Goal: Task Accomplishment & Management: Use online tool/utility

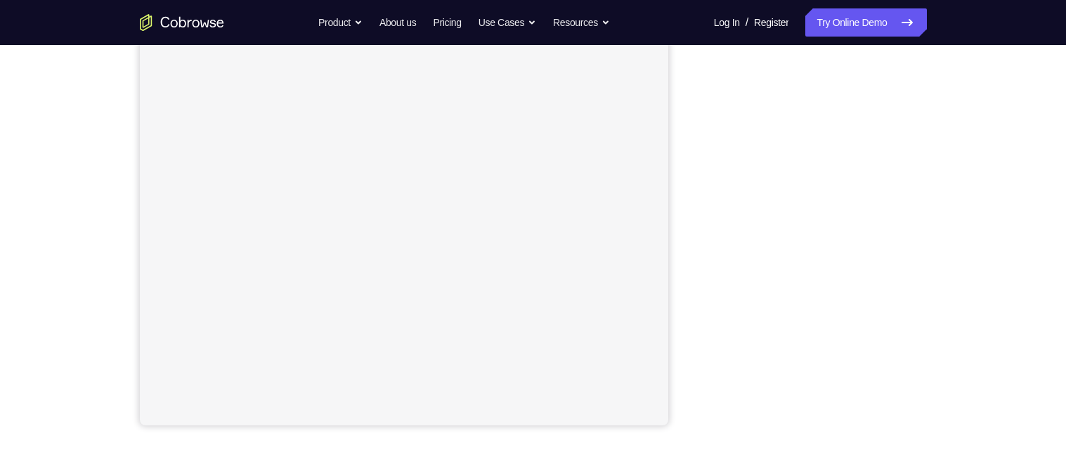
scroll to position [234, 0]
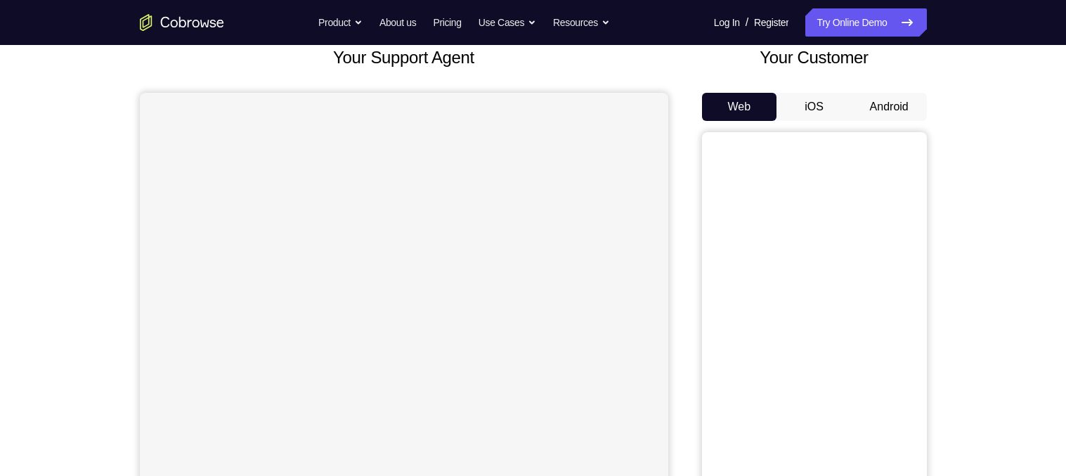
scroll to position [86, 0]
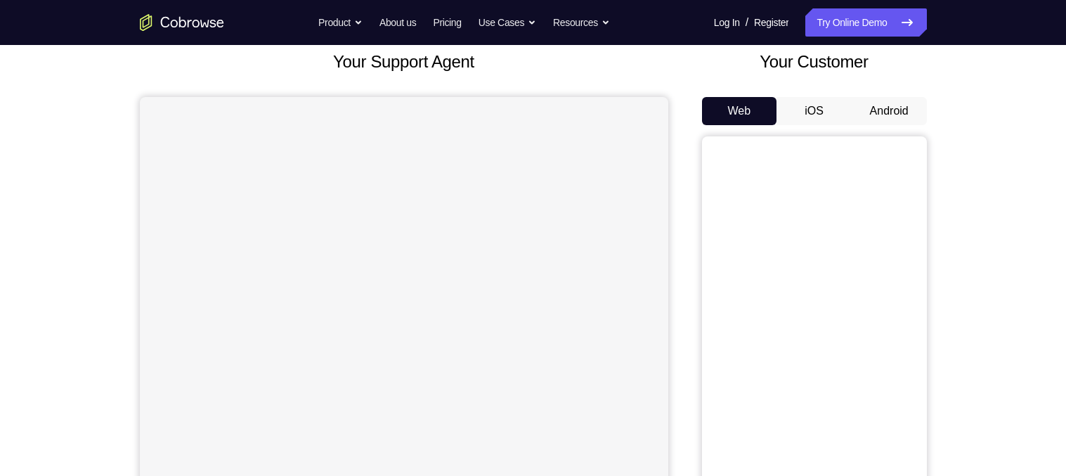
click at [904, 120] on button "Android" at bounding box center [888, 111] width 75 height 28
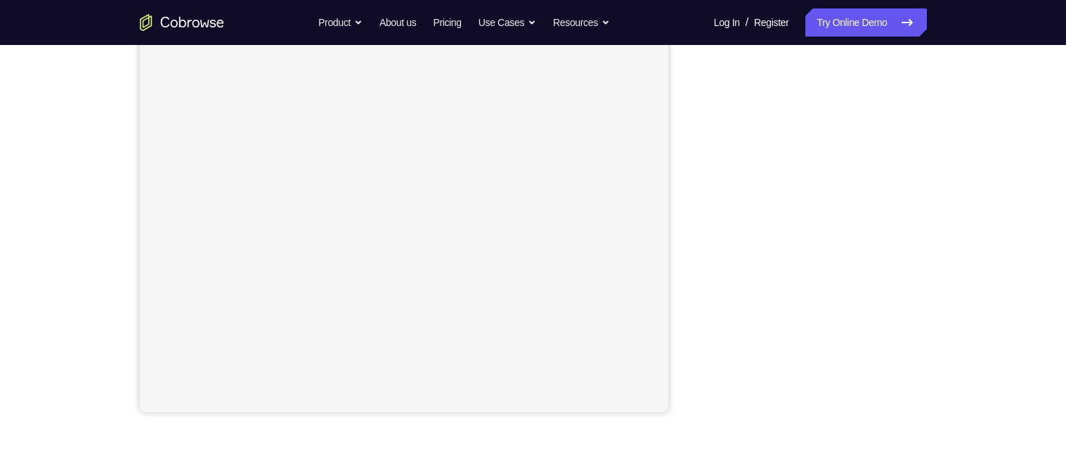
scroll to position [236, 0]
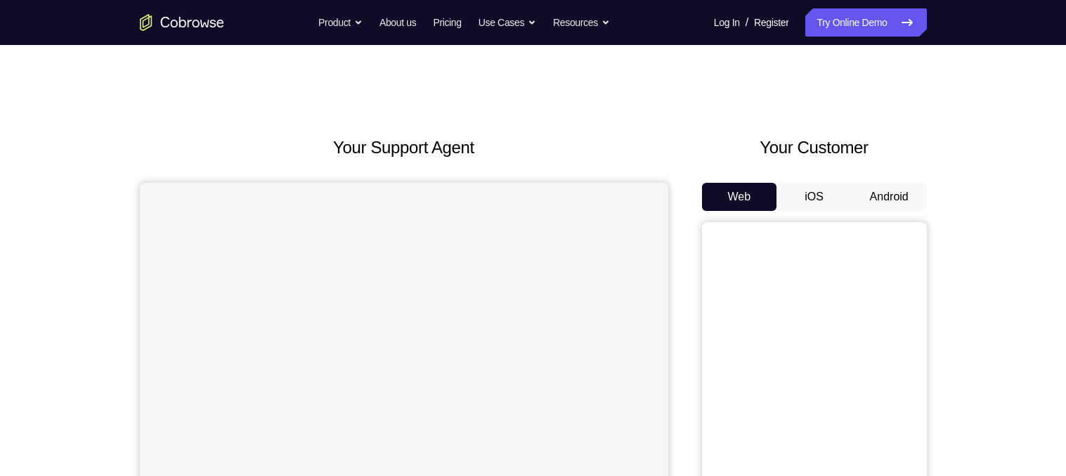
scroll to position [117, 0]
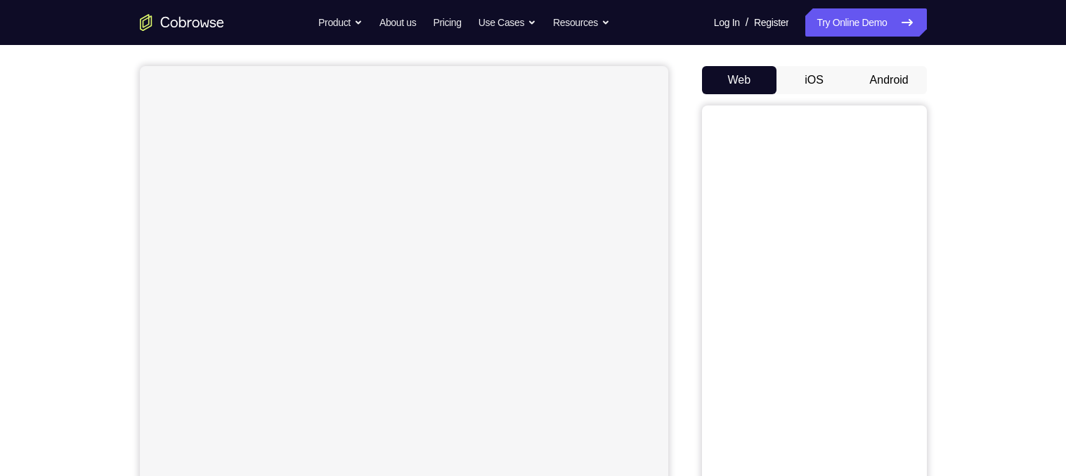
click at [885, 84] on button "Android" at bounding box center [888, 80] width 75 height 28
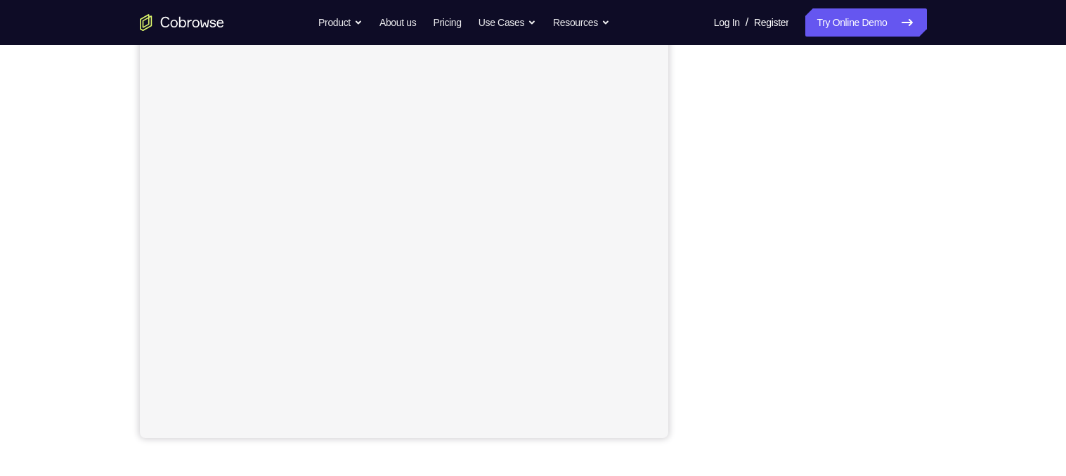
scroll to position [222, 0]
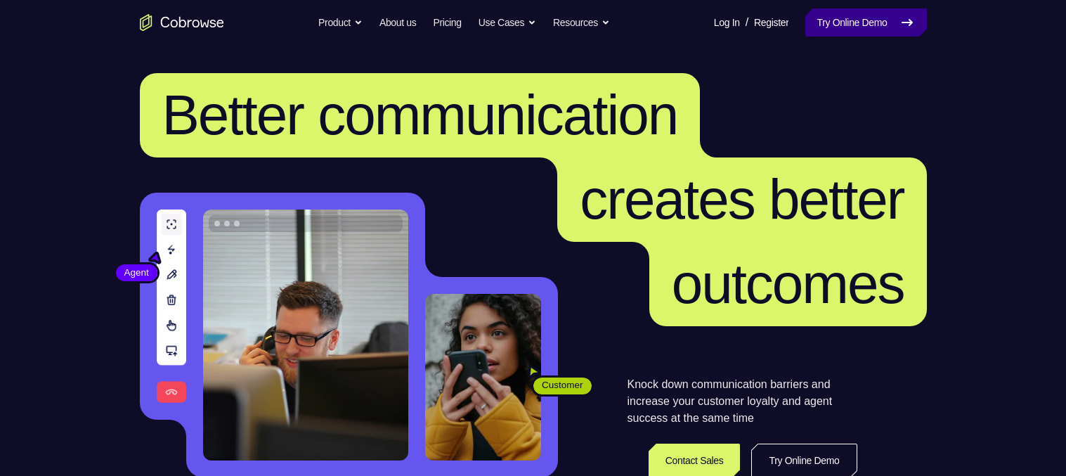
click at [878, 21] on link "Try Online Demo" at bounding box center [865, 22] width 121 height 28
click at [883, 20] on link "Try Online Demo" at bounding box center [865, 22] width 121 height 28
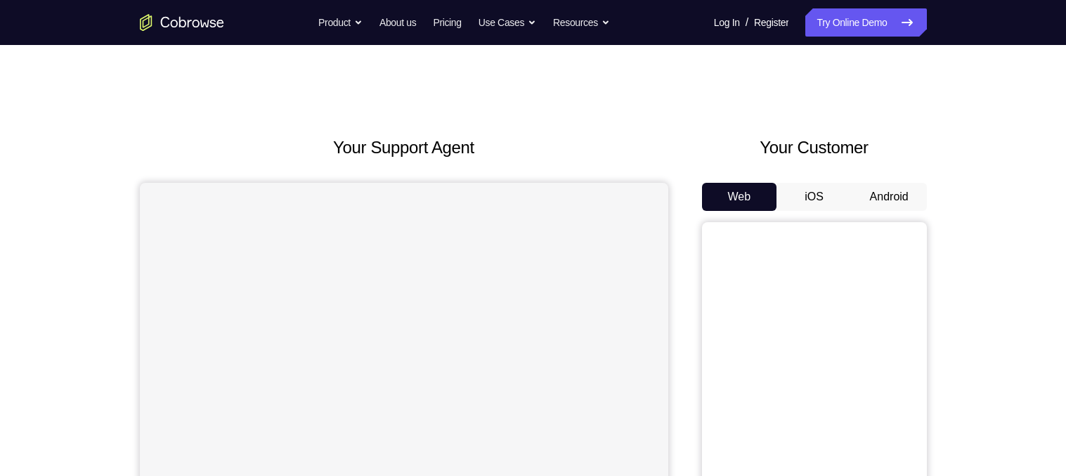
click at [895, 199] on button "Android" at bounding box center [888, 197] width 75 height 28
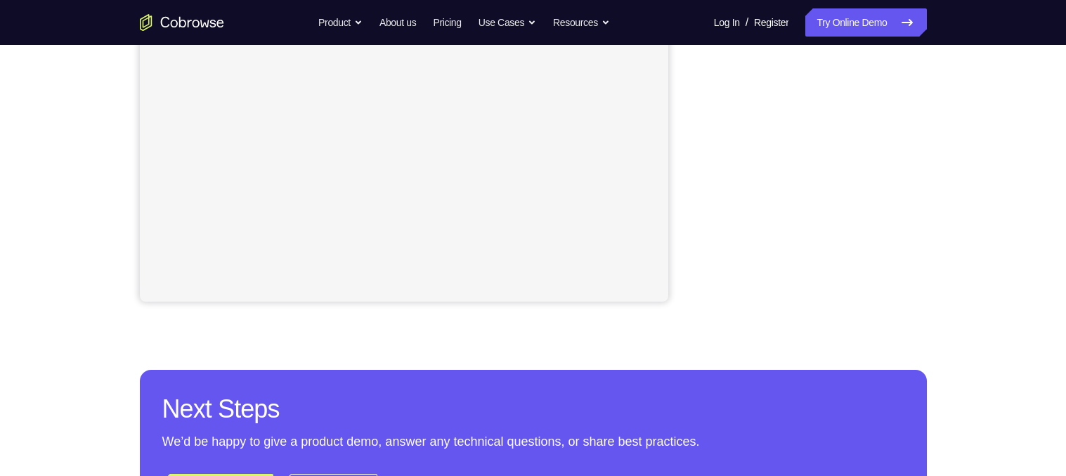
scroll to position [343, 0]
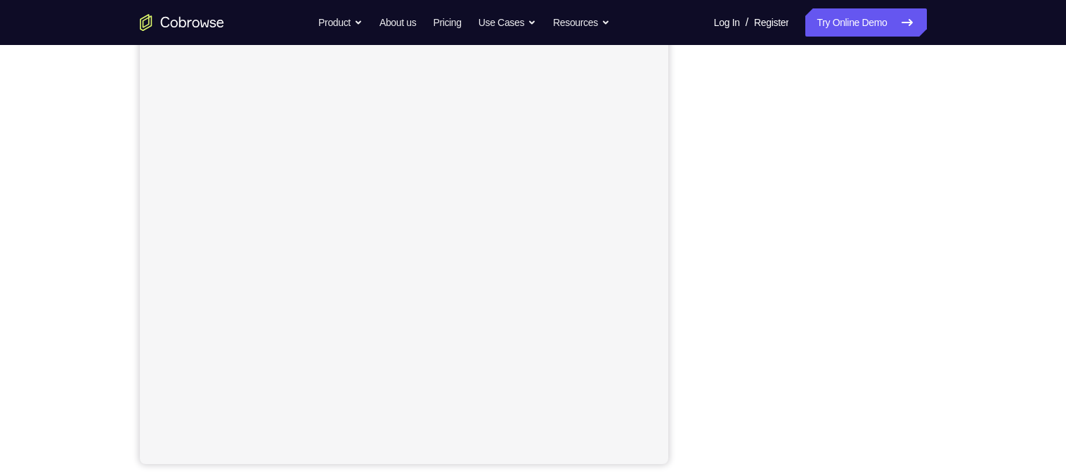
scroll to position [191, 0]
click at [984, 43] on nav "Go back Powerful, Flexible and Trustworthy. Avoid all extra friction for both A…" at bounding box center [533, 22] width 1066 height 45
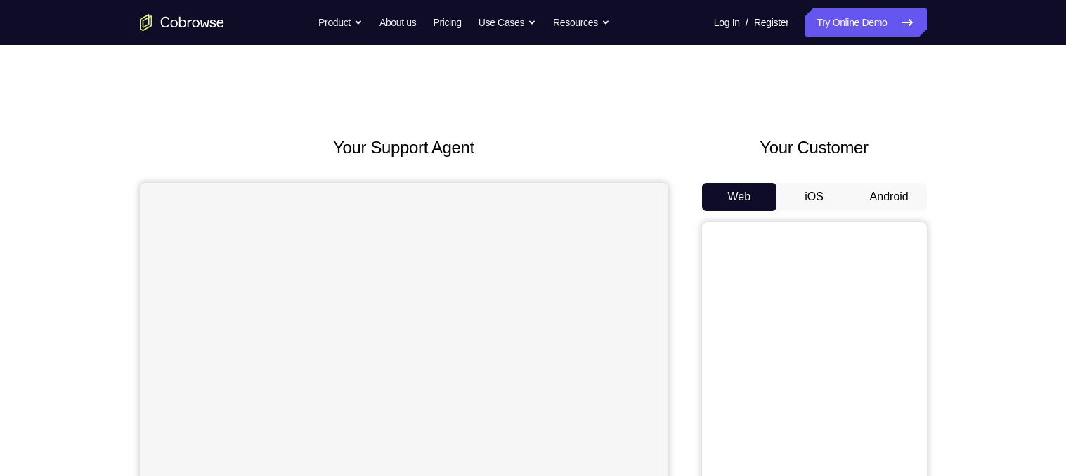
click at [887, 207] on button "Android" at bounding box center [888, 197] width 75 height 28
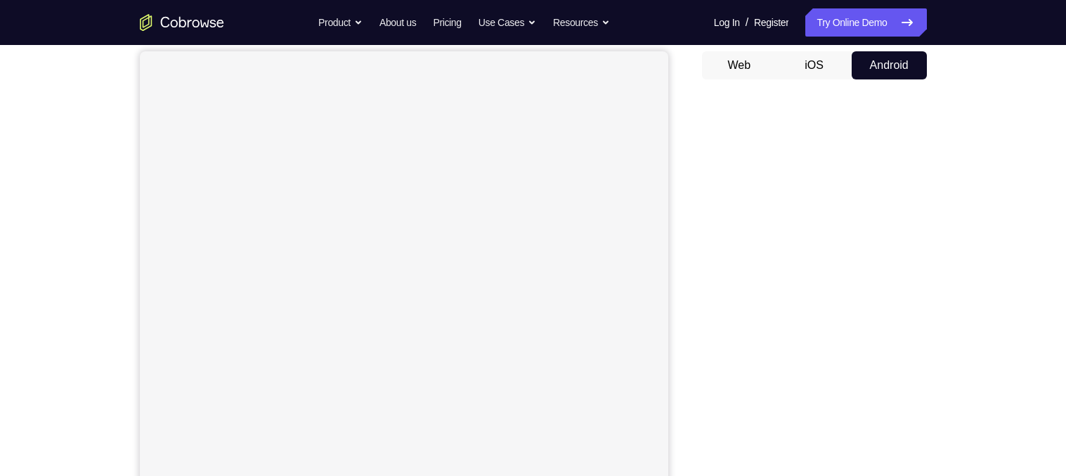
scroll to position [136, 0]
click at [747, 58] on button "Web" at bounding box center [739, 61] width 75 height 28
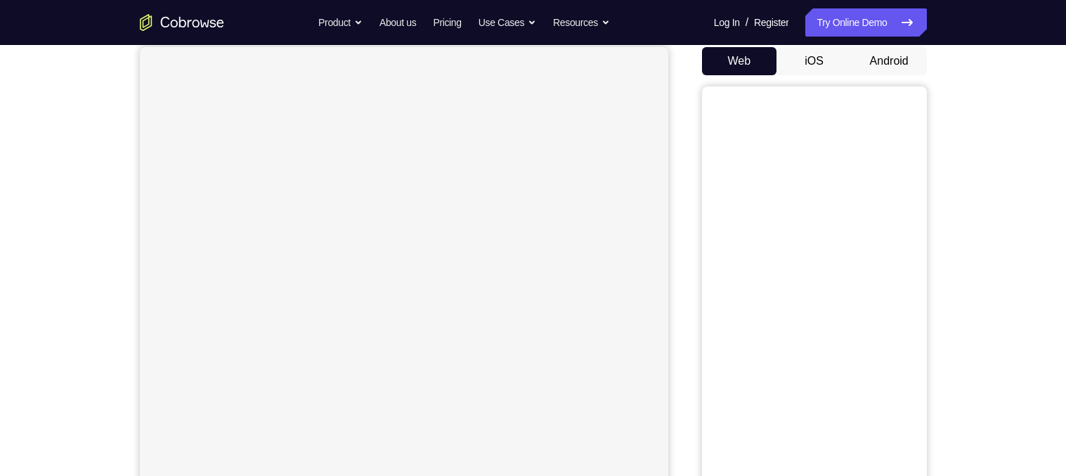
click at [885, 60] on button "Android" at bounding box center [888, 61] width 75 height 28
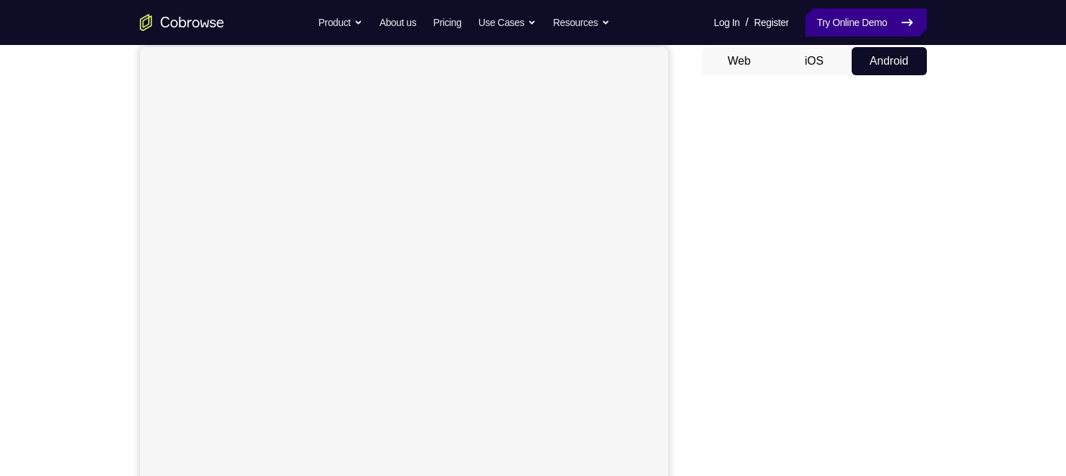
click at [861, 22] on link "Try Online Demo" at bounding box center [865, 22] width 121 height 28
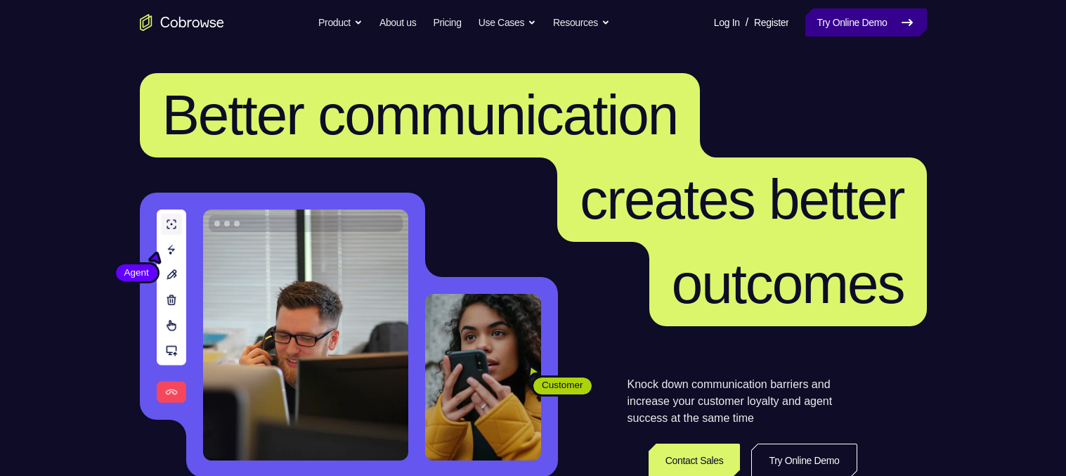
click at [859, 31] on link "Try Online Demo" at bounding box center [865, 22] width 121 height 28
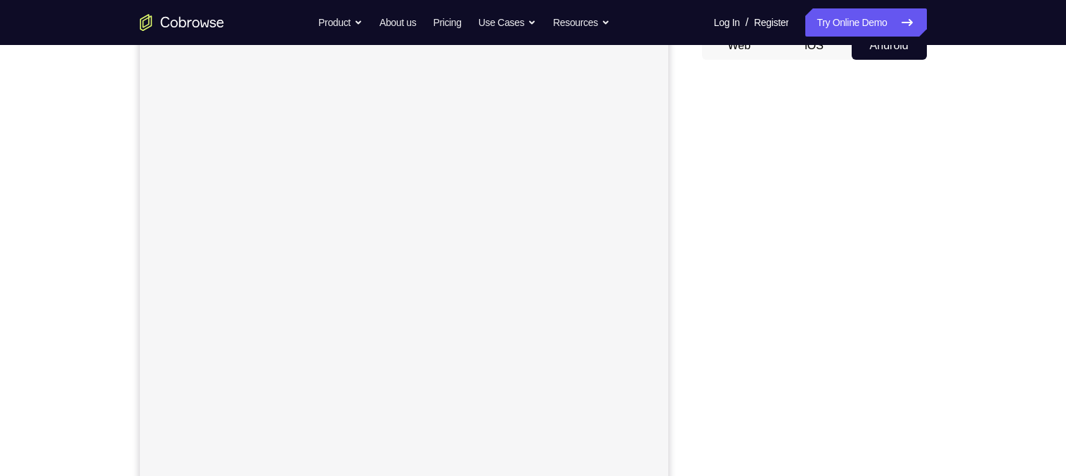
scroll to position [153, 0]
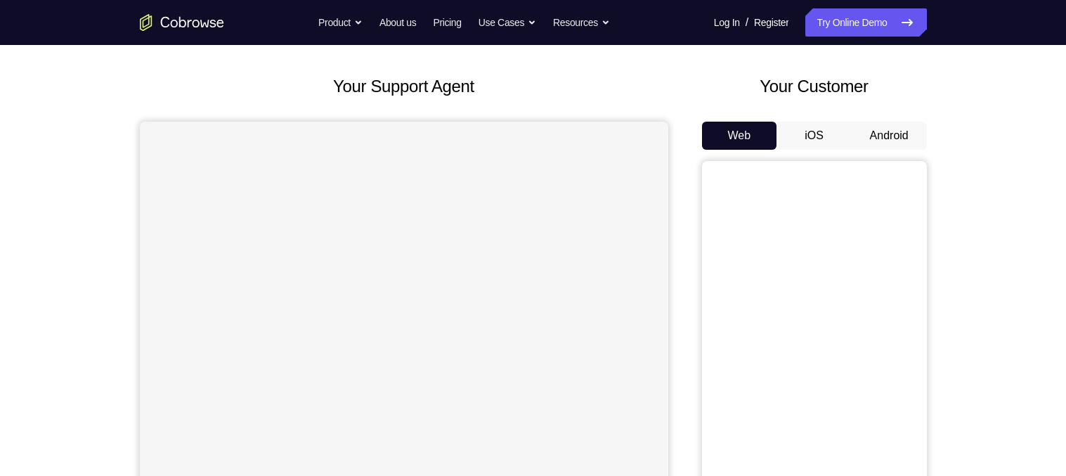
click at [898, 140] on button "Android" at bounding box center [888, 136] width 75 height 28
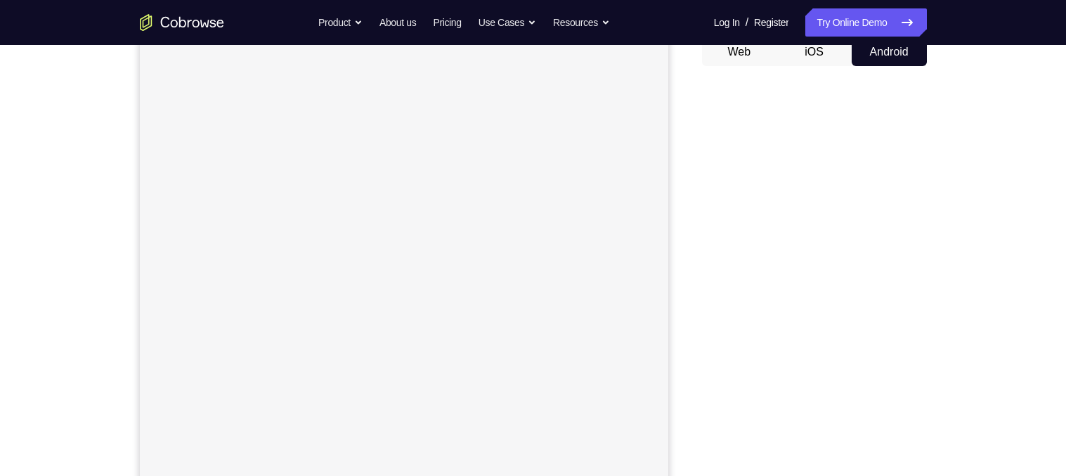
scroll to position [142, 0]
